Goal: Find specific page/section: Find specific page/section

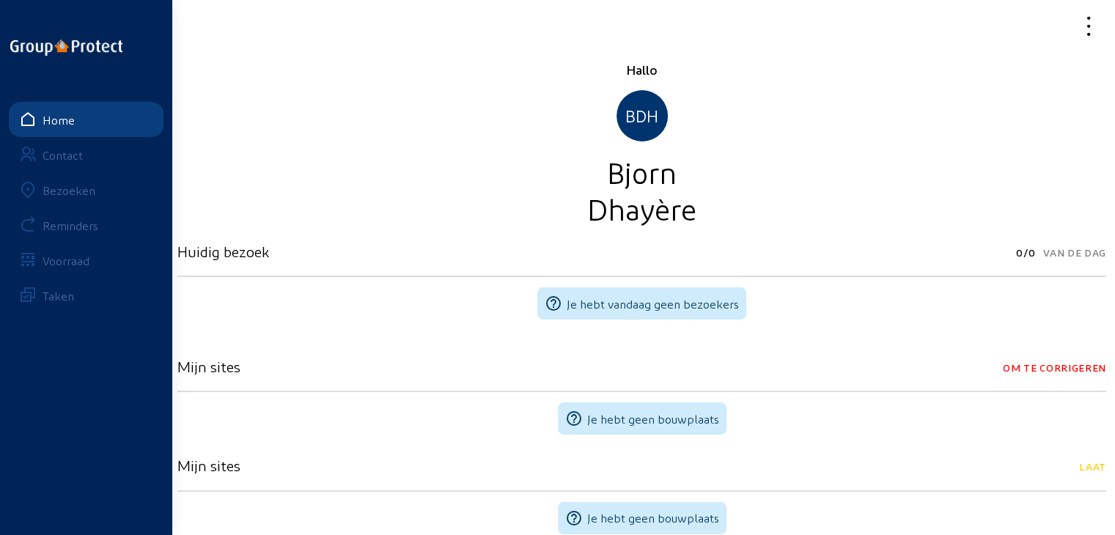
click at [70, 193] on div "Bezoeken" at bounding box center [69, 190] width 53 height 14
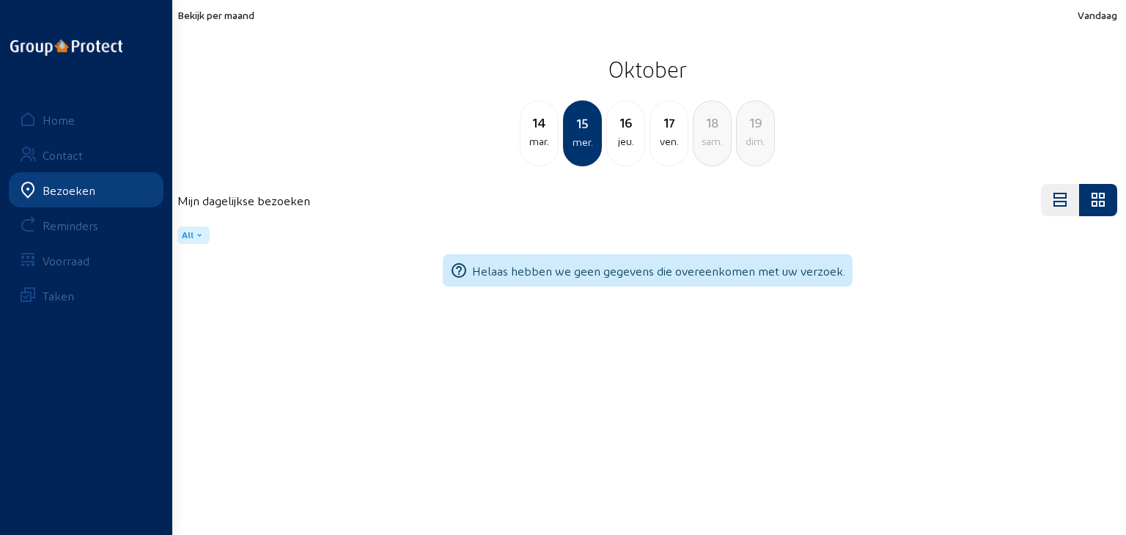
click at [78, 261] on div "Voorraad" at bounding box center [66, 261] width 47 height 14
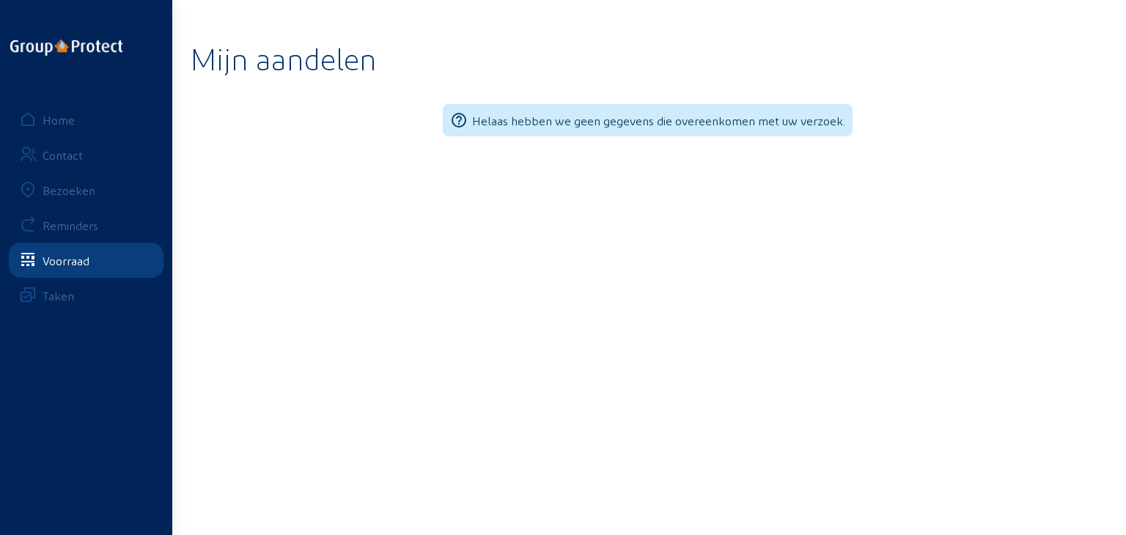
click at [75, 194] on div "Bezoeken" at bounding box center [69, 190] width 53 height 14
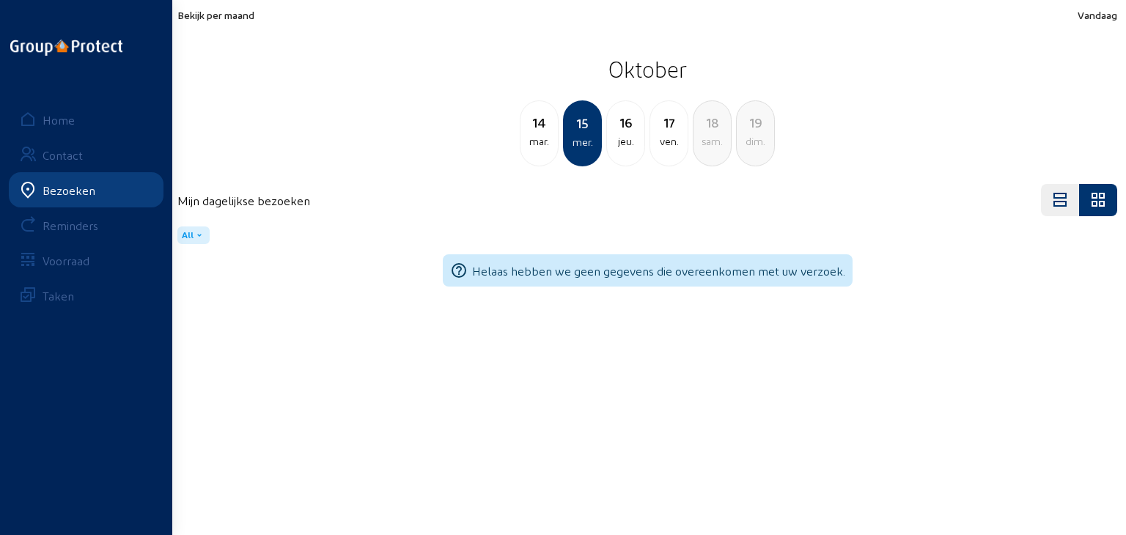
click at [213, 12] on span "Bekijk per maand" at bounding box center [215, 15] width 77 height 12
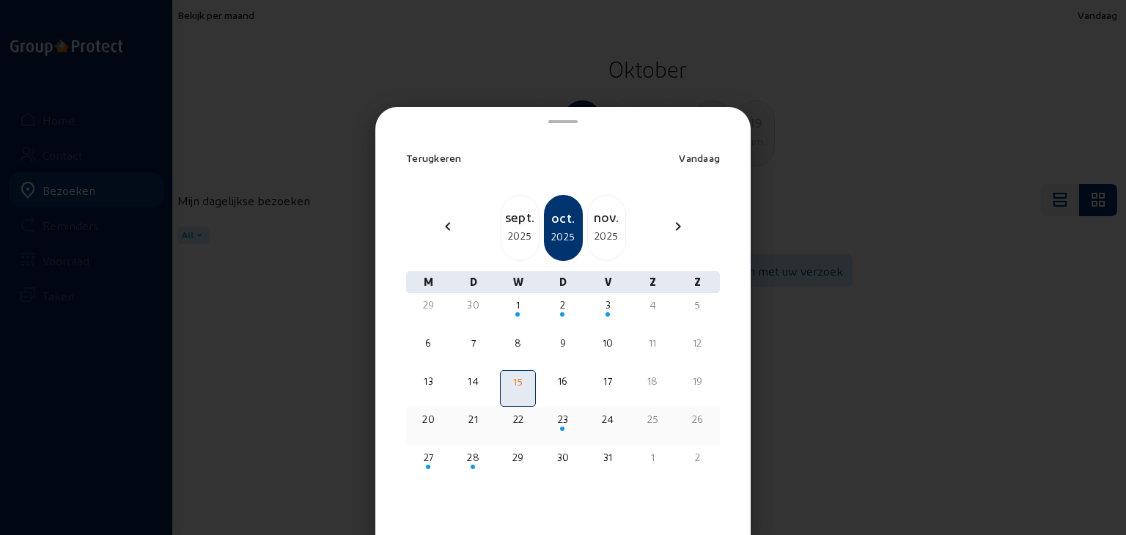
click at [546, 425] on div "23" at bounding box center [562, 419] width 33 height 15
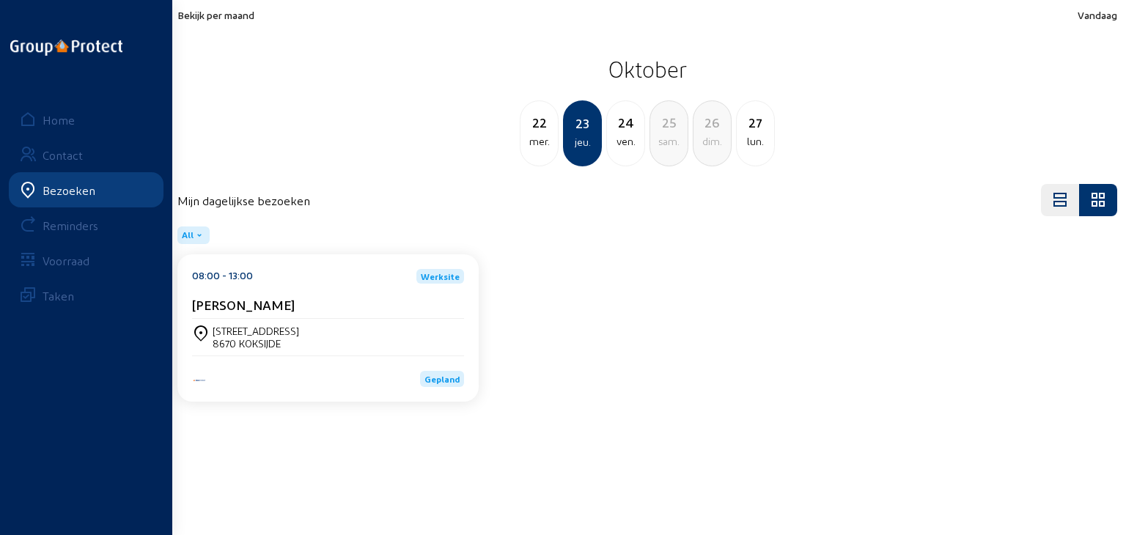
click at [308, 295] on div "08:00 - 13:00 Werksite [PERSON_NAME]" at bounding box center [328, 294] width 272 height 50
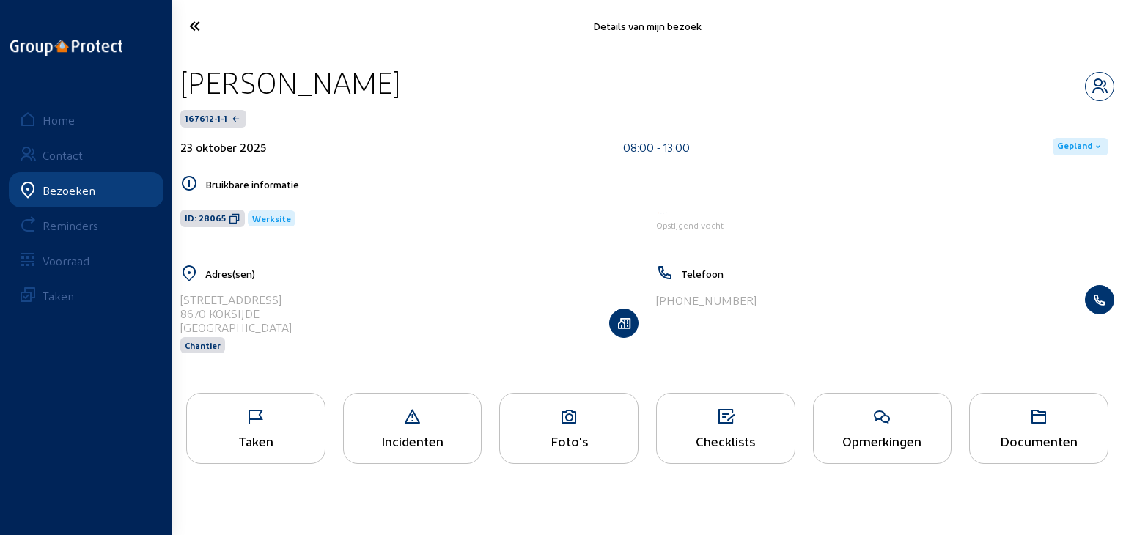
click at [289, 412] on icon at bounding box center [256, 417] width 138 height 18
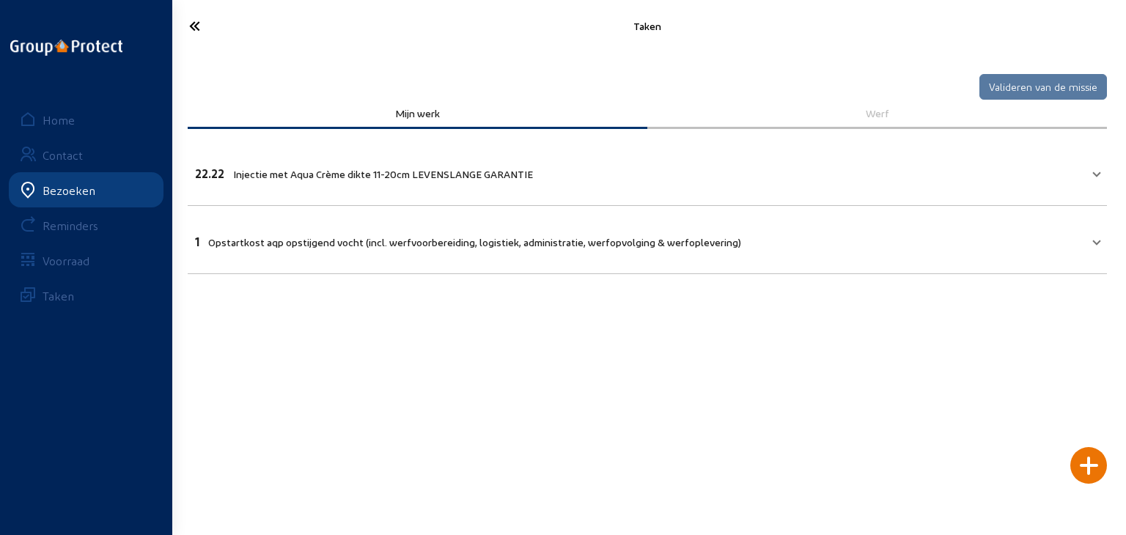
click at [190, 30] on icon at bounding box center [248, 26] width 133 height 26
